Goal: Task Accomplishment & Management: Manage account settings

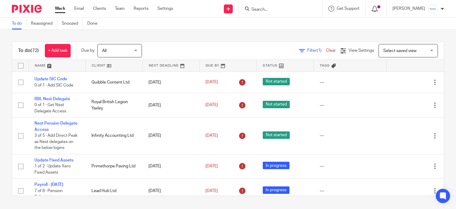
click at [381, 9] on div at bounding box center [376, 8] width 9 height 7
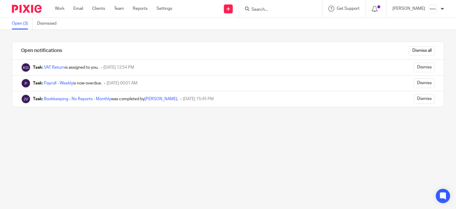
click at [417, 49] on input "Dismiss all" at bounding box center [422, 51] width 26 height 10
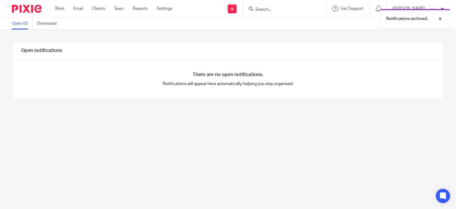
click at [68, 1] on div "Work Email Clients Team Reports Settings Work Email Clients Team Reports Settin…" at bounding box center [115, 9] width 132 height 18
click at [62, 7] on link "Work" at bounding box center [60, 9] width 10 height 6
